Goal: Find specific page/section: Find specific page/section

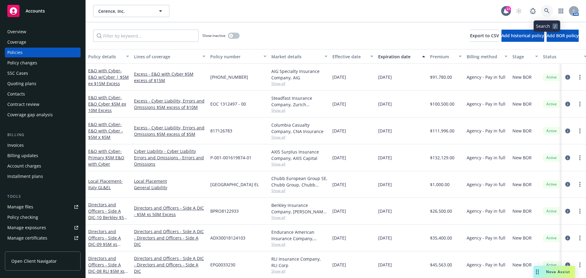
click at [550, 11] on icon at bounding box center [546, 10] width 5 height 5
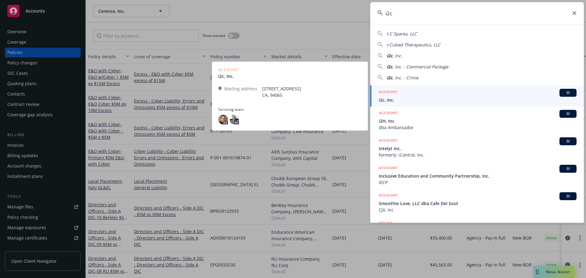
type input "i2c"
click at [407, 95] on div "ACCOUNT BI" at bounding box center [478, 93] width 198 height 8
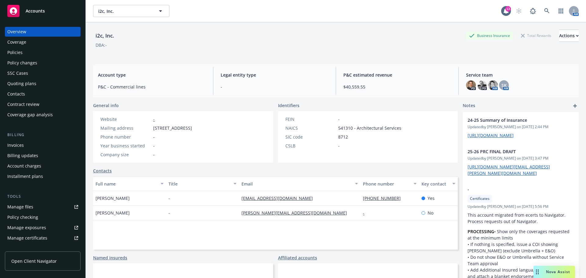
click at [26, 55] on div "Policies" at bounding box center [42, 53] width 71 height 10
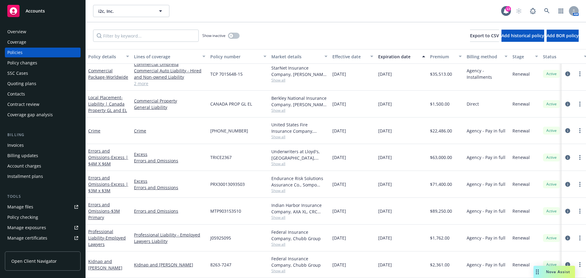
scroll to position [37, 0]
